Goal: Browse casually: Explore the website without a specific task or goal

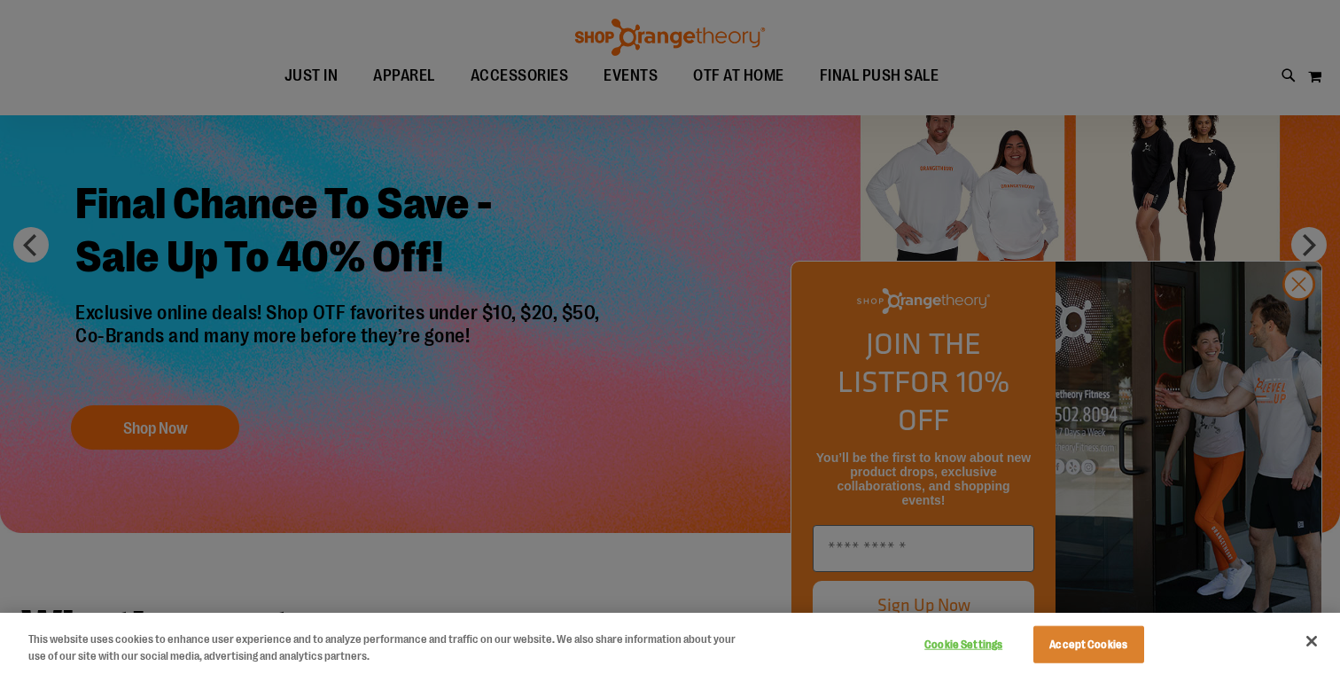
scroll to position [162, 0]
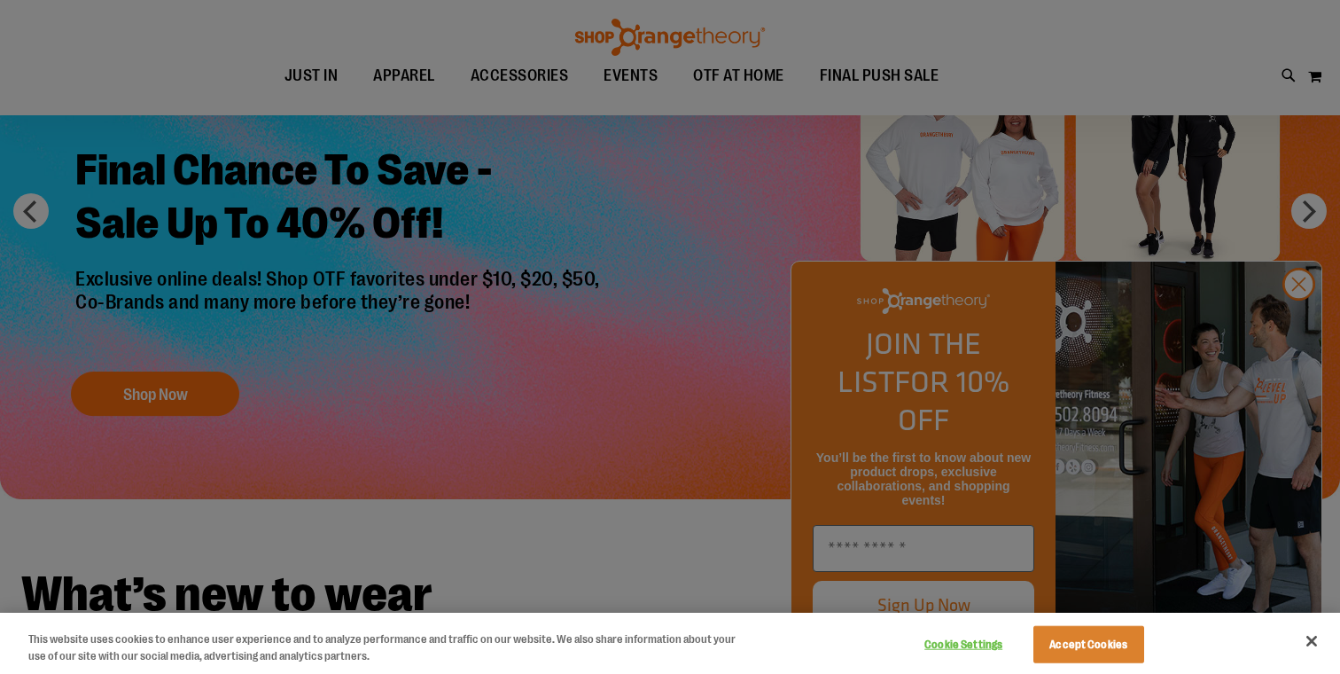
click at [1292, 331] on div at bounding box center [670, 337] width 1340 height 674
click at [1296, 321] on div at bounding box center [670, 337] width 1340 height 674
click at [1075, 651] on button "Accept Cookies" at bounding box center [1088, 644] width 111 height 37
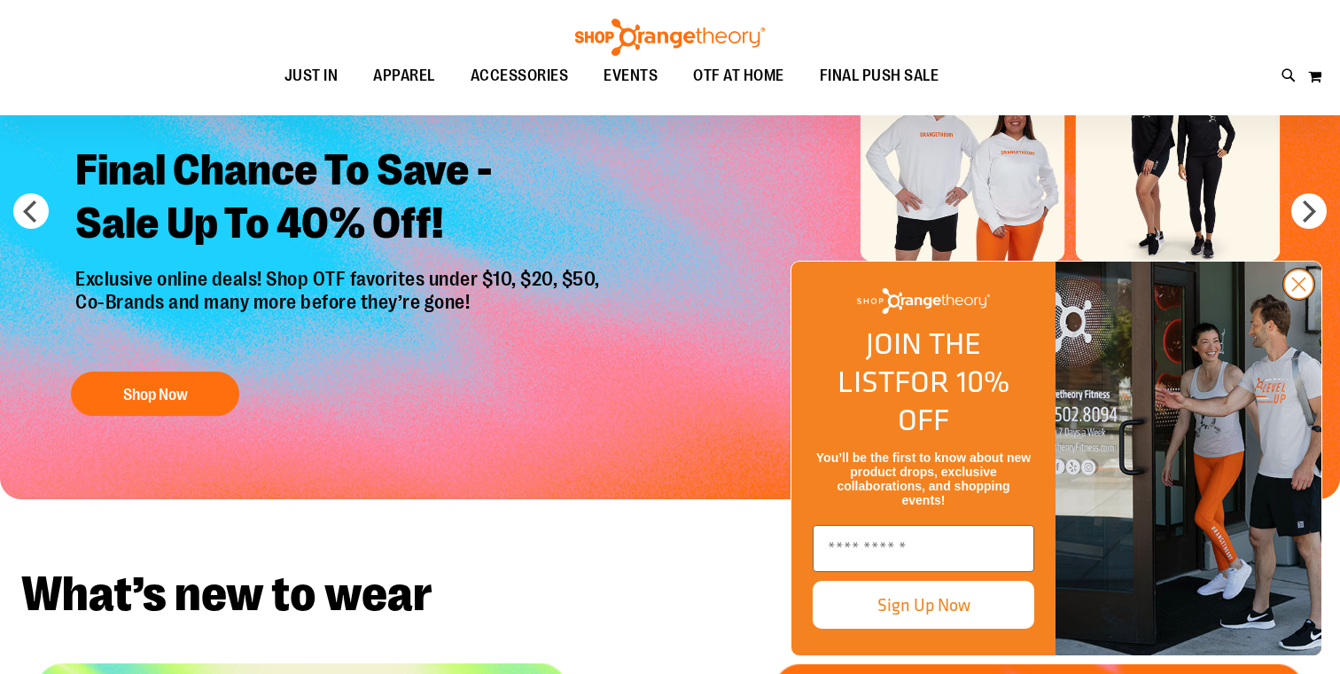
click at [1303, 291] on icon "Close dialog" at bounding box center [1299, 284] width 12 height 12
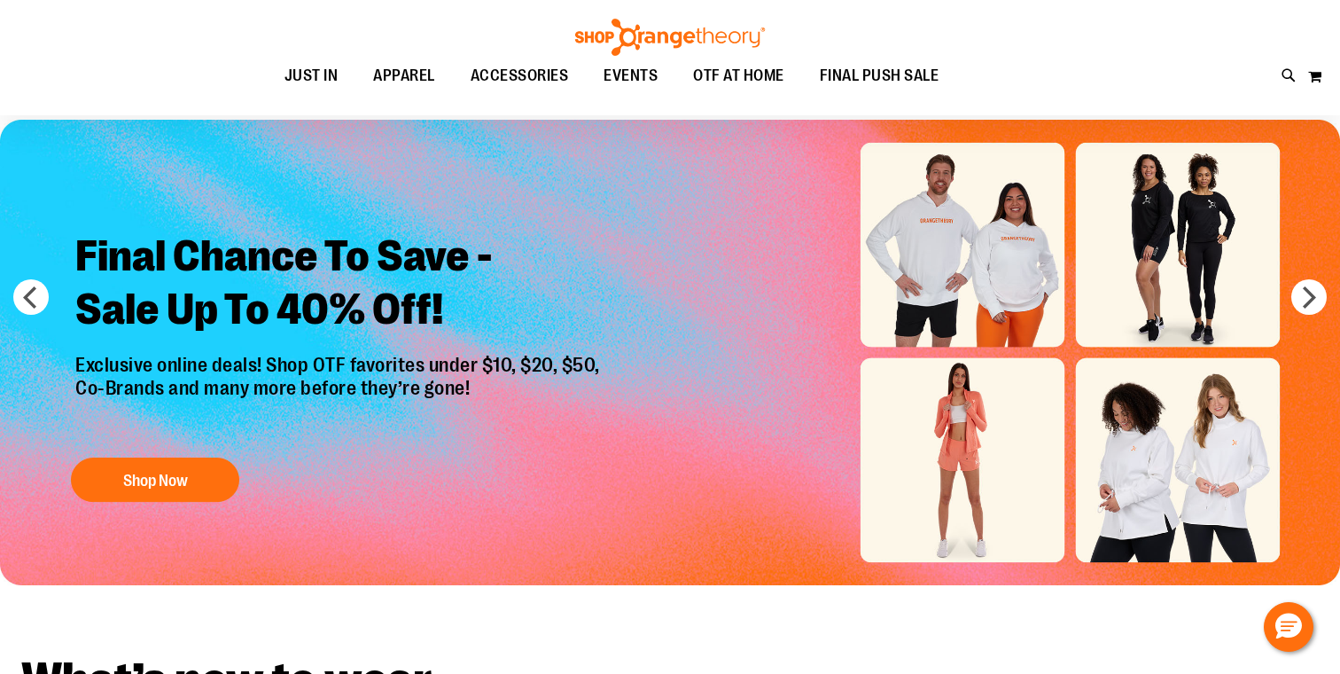
scroll to position [0, 0]
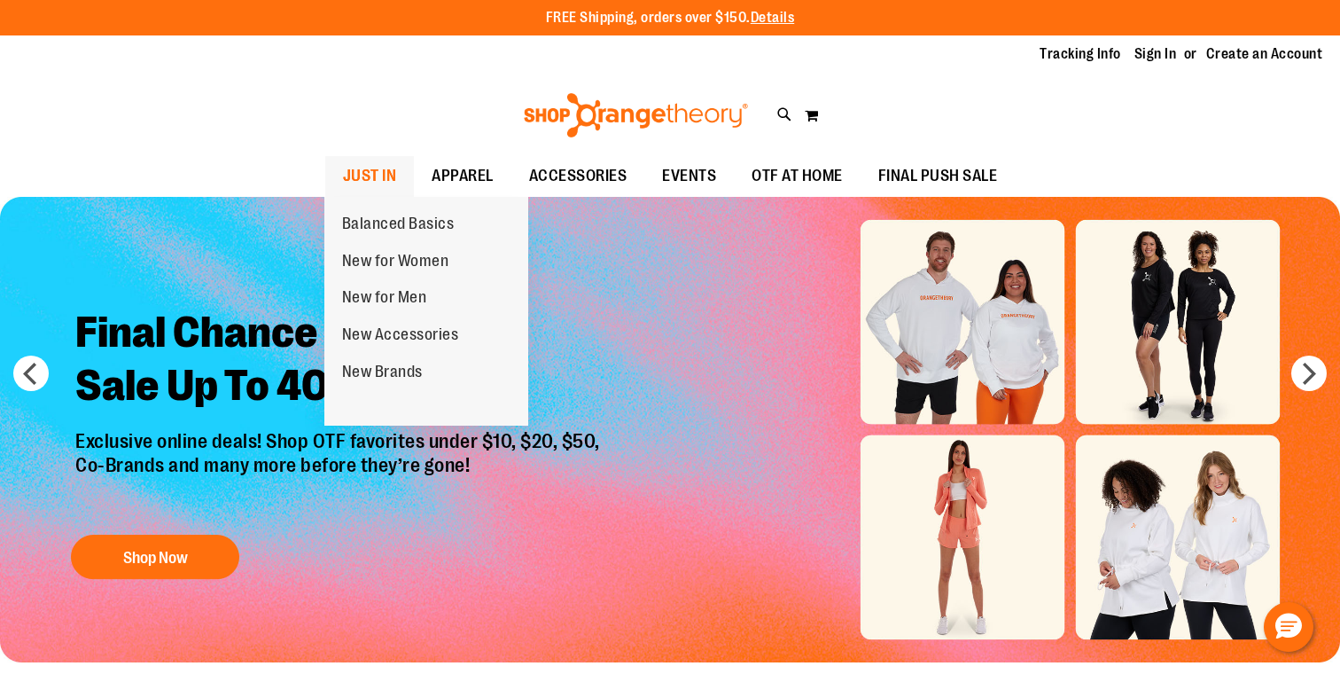
click at [374, 171] on span "JUST IN" at bounding box center [370, 176] width 54 height 40
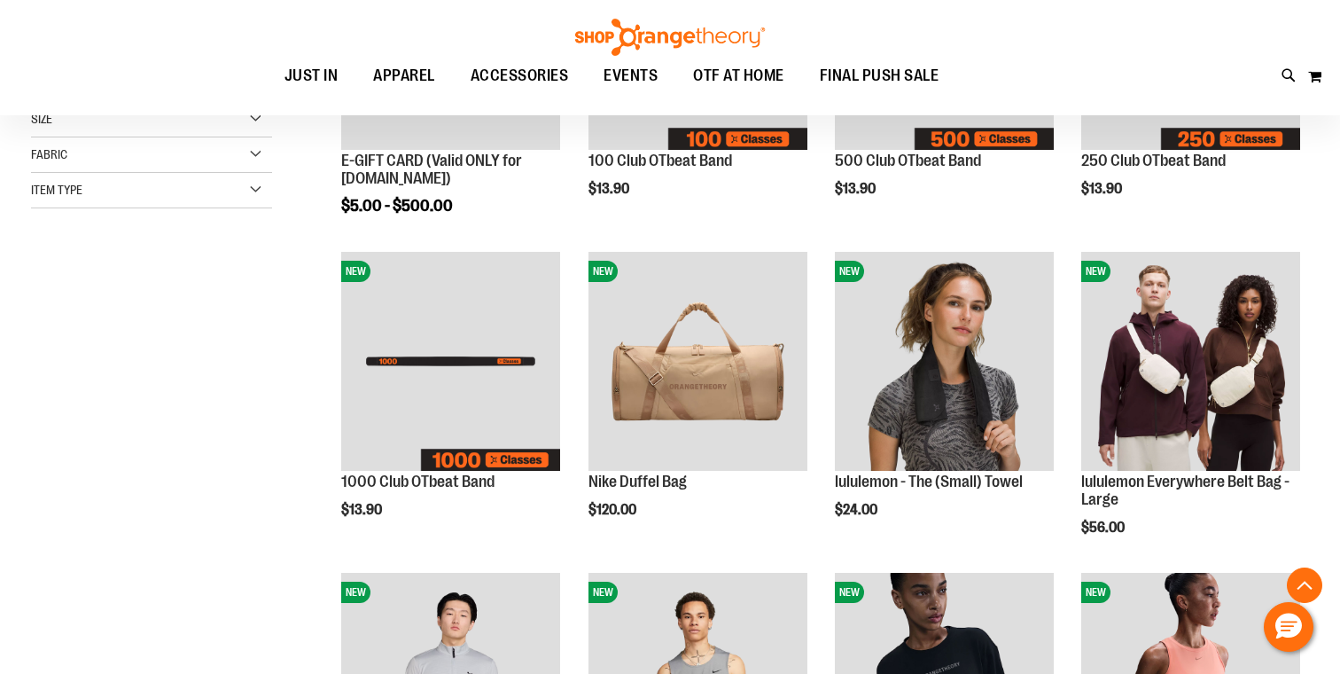
scroll to position [502, 0]
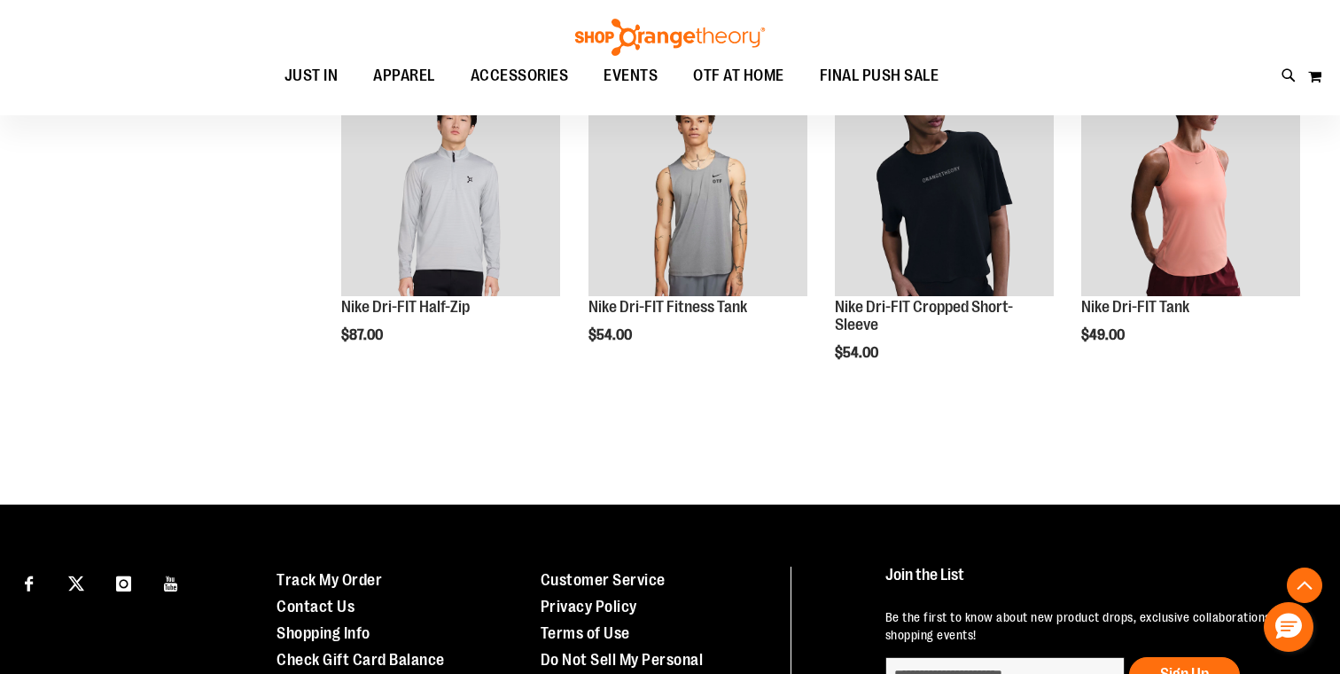
scroll to position [978, 0]
